Goal: Task Accomplishment & Management: Use online tool/utility

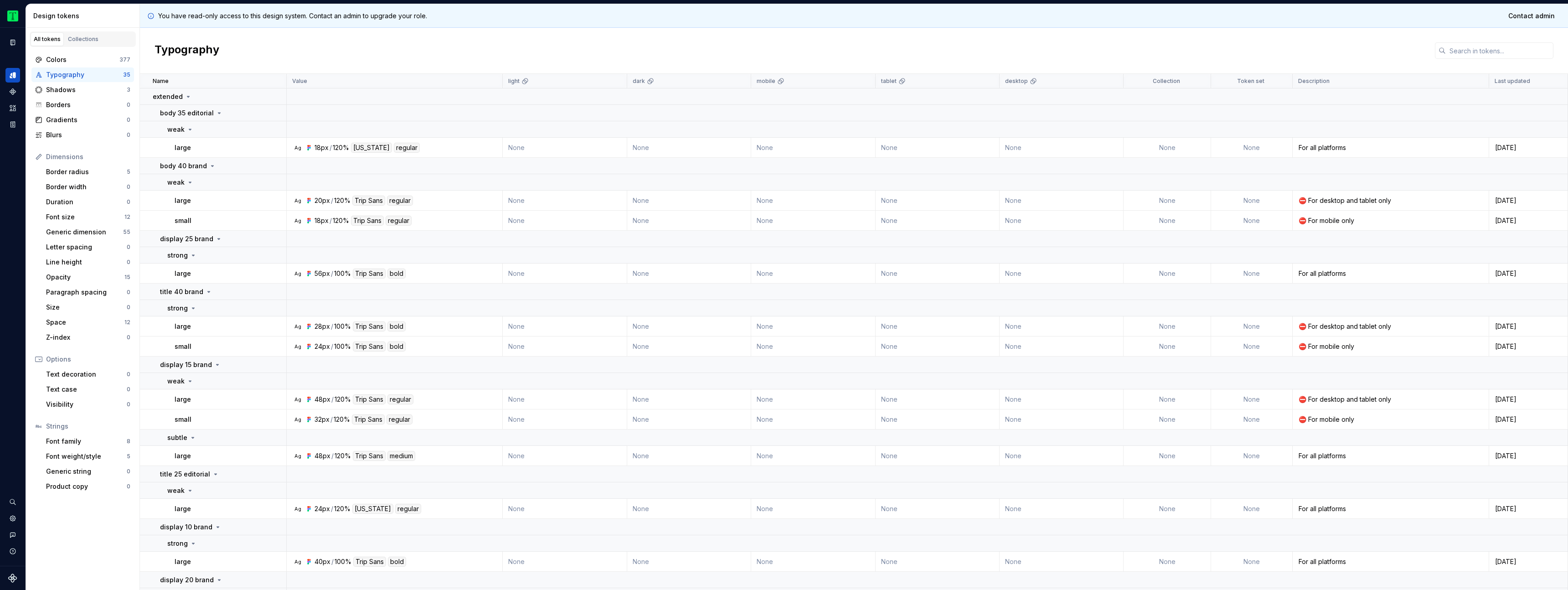
click at [278, 48] on div "Typography" at bounding box center [854, 51] width 1428 height 46
click at [301, 43] on div "Typography" at bounding box center [854, 51] width 1428 height 46
click at [12, 18] on html "Tripadvisor A Design system data Design tokens All tokens Collections Colors 37…" at bounding box center [784, 295] width 1568 height 590
click at [161, 55] on div "Viator" at bounding box center [183, 54] width 59 height 9
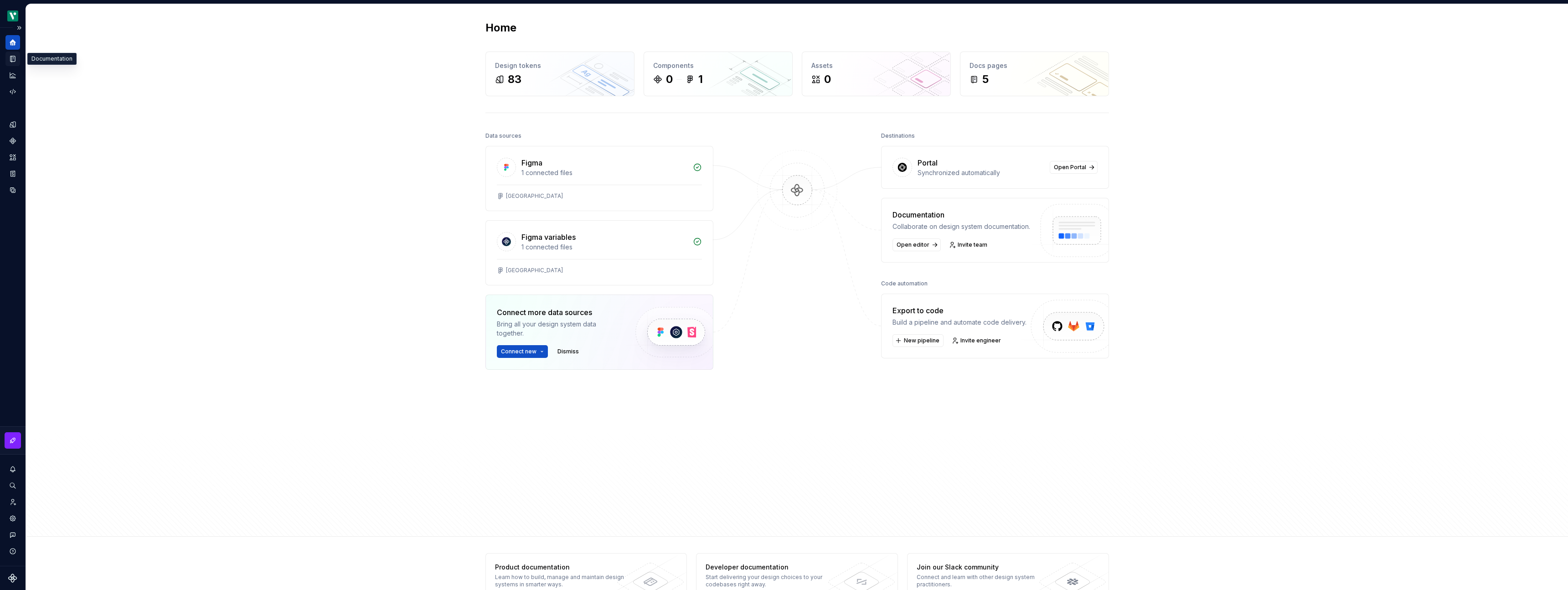
click at [16, 60] on icon "Documentation" at bounding box center [12, 58] width 8 height 8
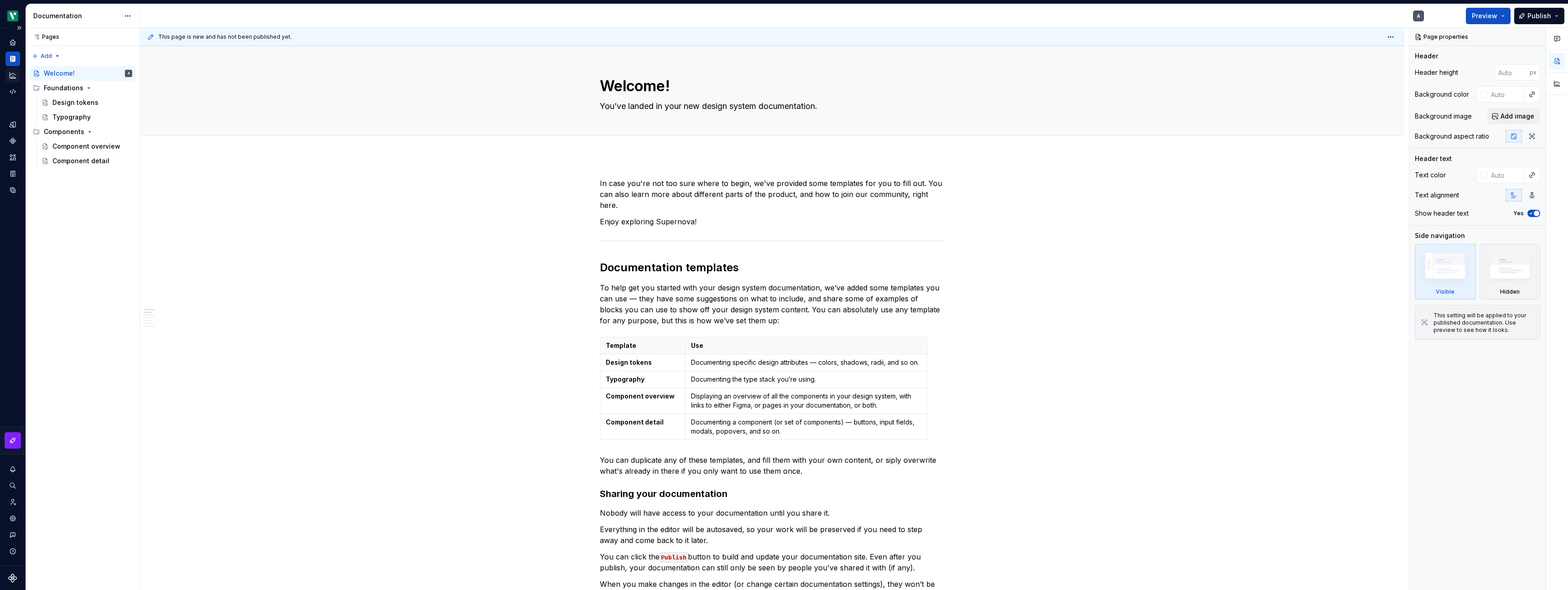
click at [12, 77] on icon "Analytics" at bounding box center [12, 75] width 8 height 8
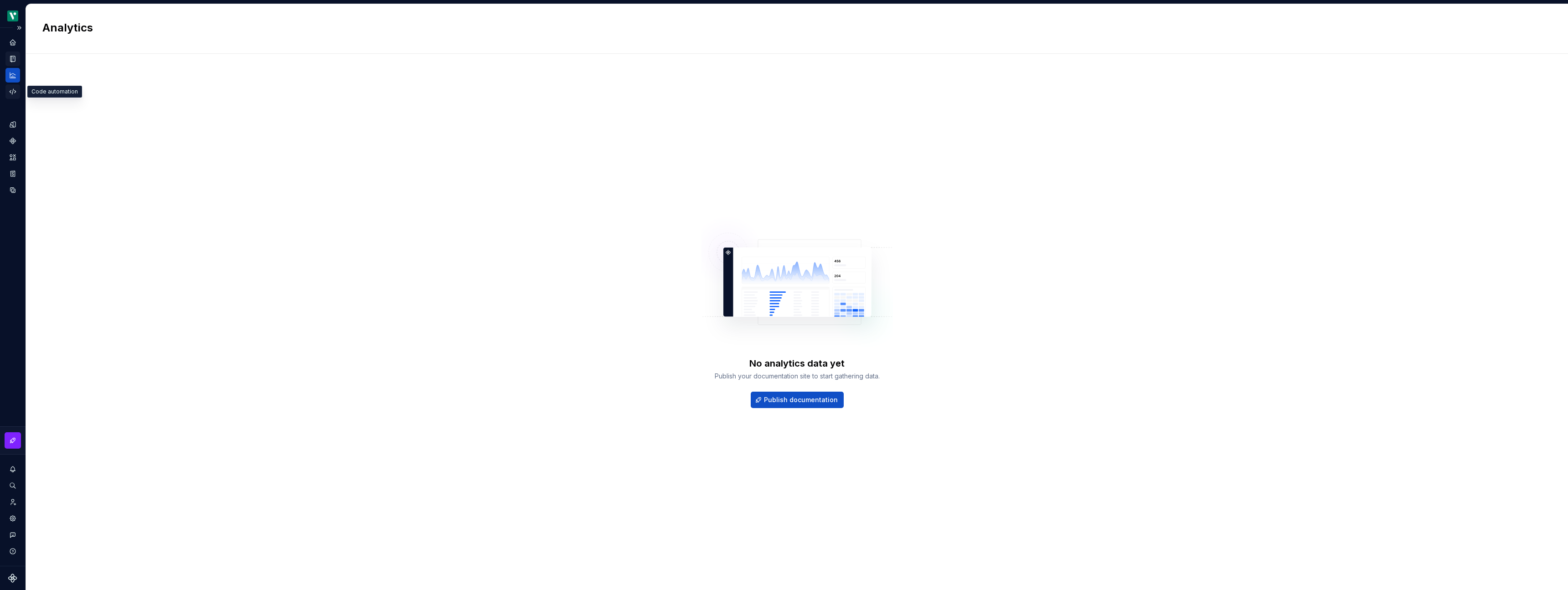
click at [13, 90] on icon "Code automation" at bounding box center [12, 91] width 8 height 8
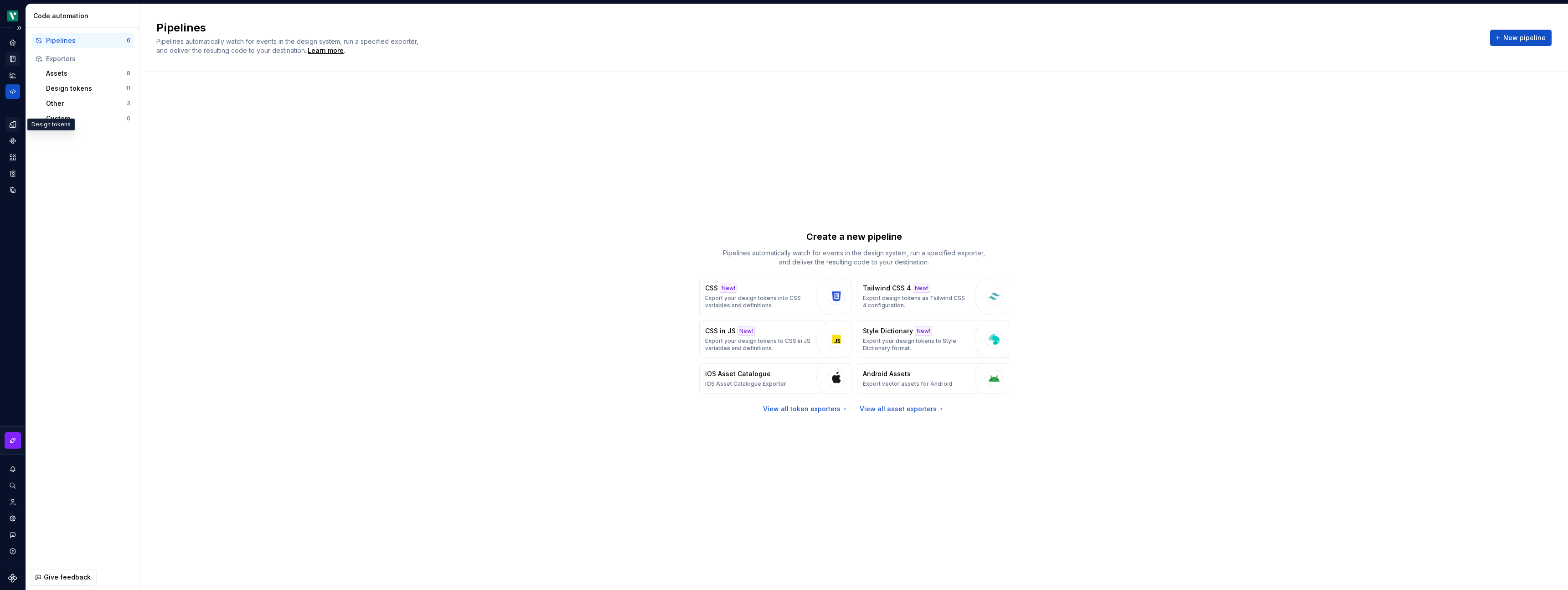
click at [15, 124] on icon "Design tokens" at bounding box center [15, 124] width 2 height 6
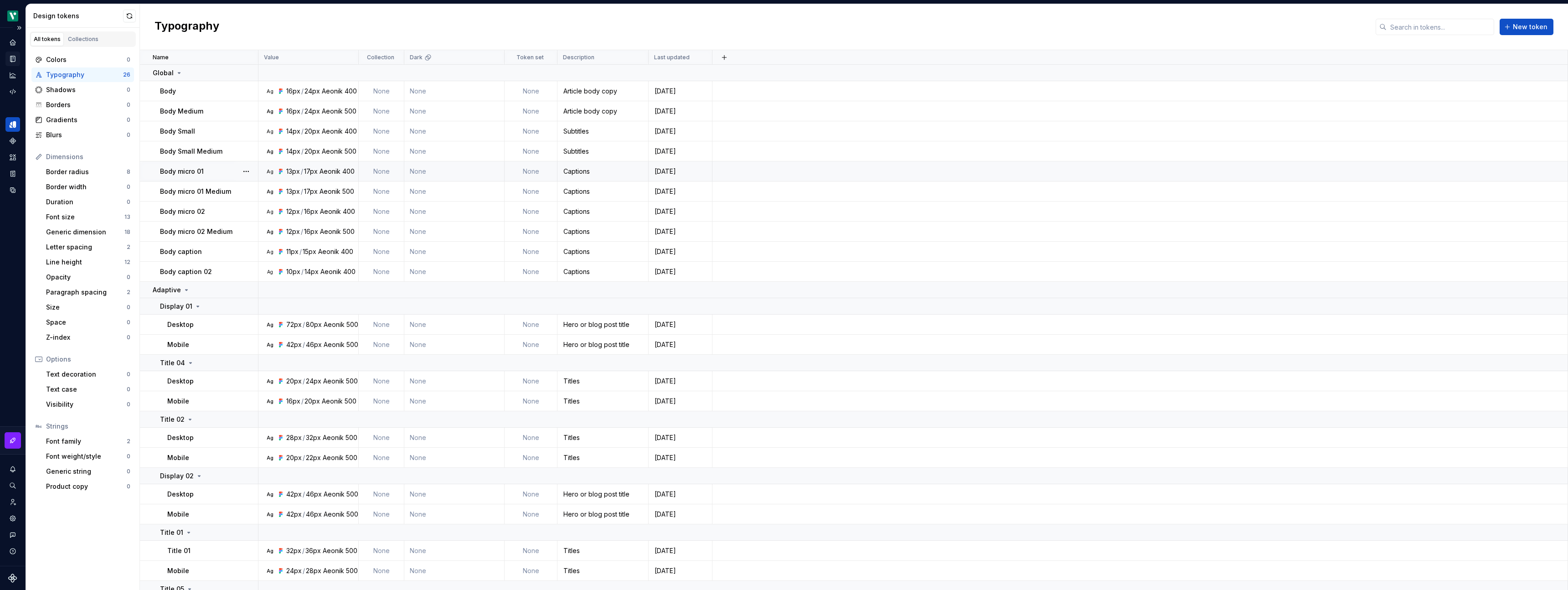
click at [194, 172] on p "Body micro 01" at bounding box center [182, 171] width 44 height 9
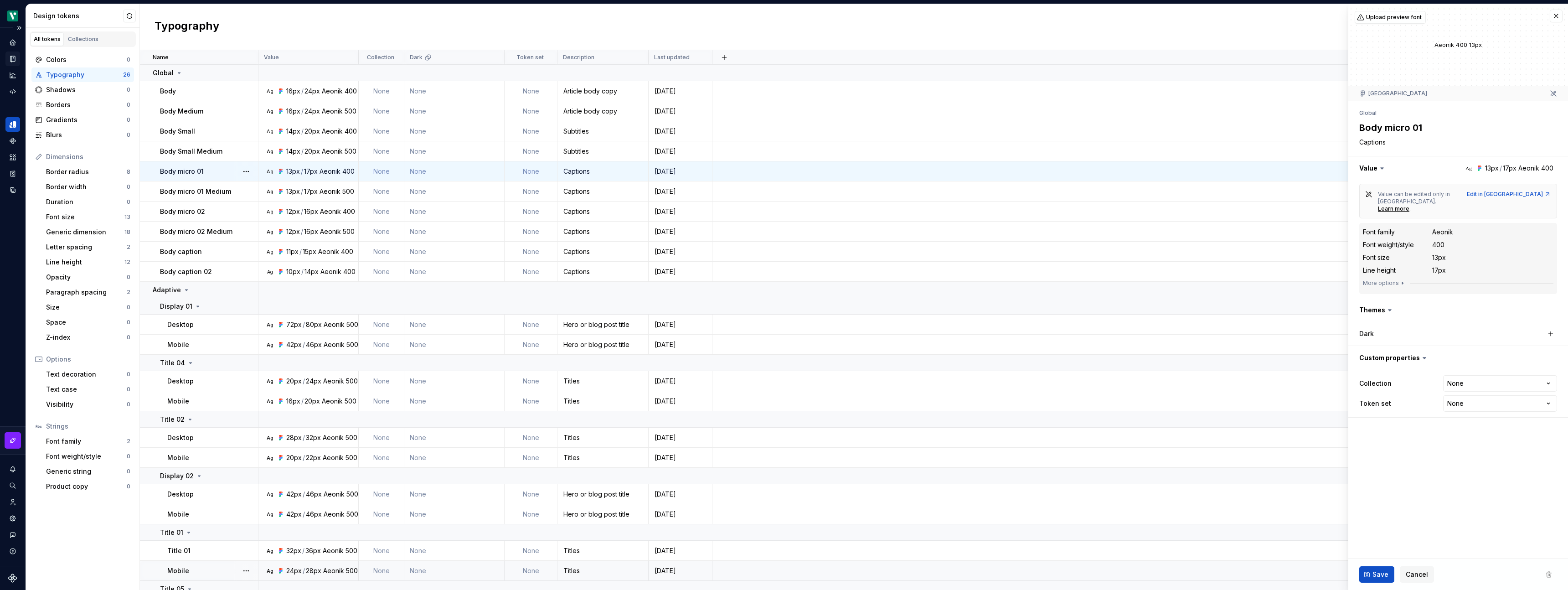
type textarea "*"
